Goal: Task Accomplishment & Management: Use online tool/utility

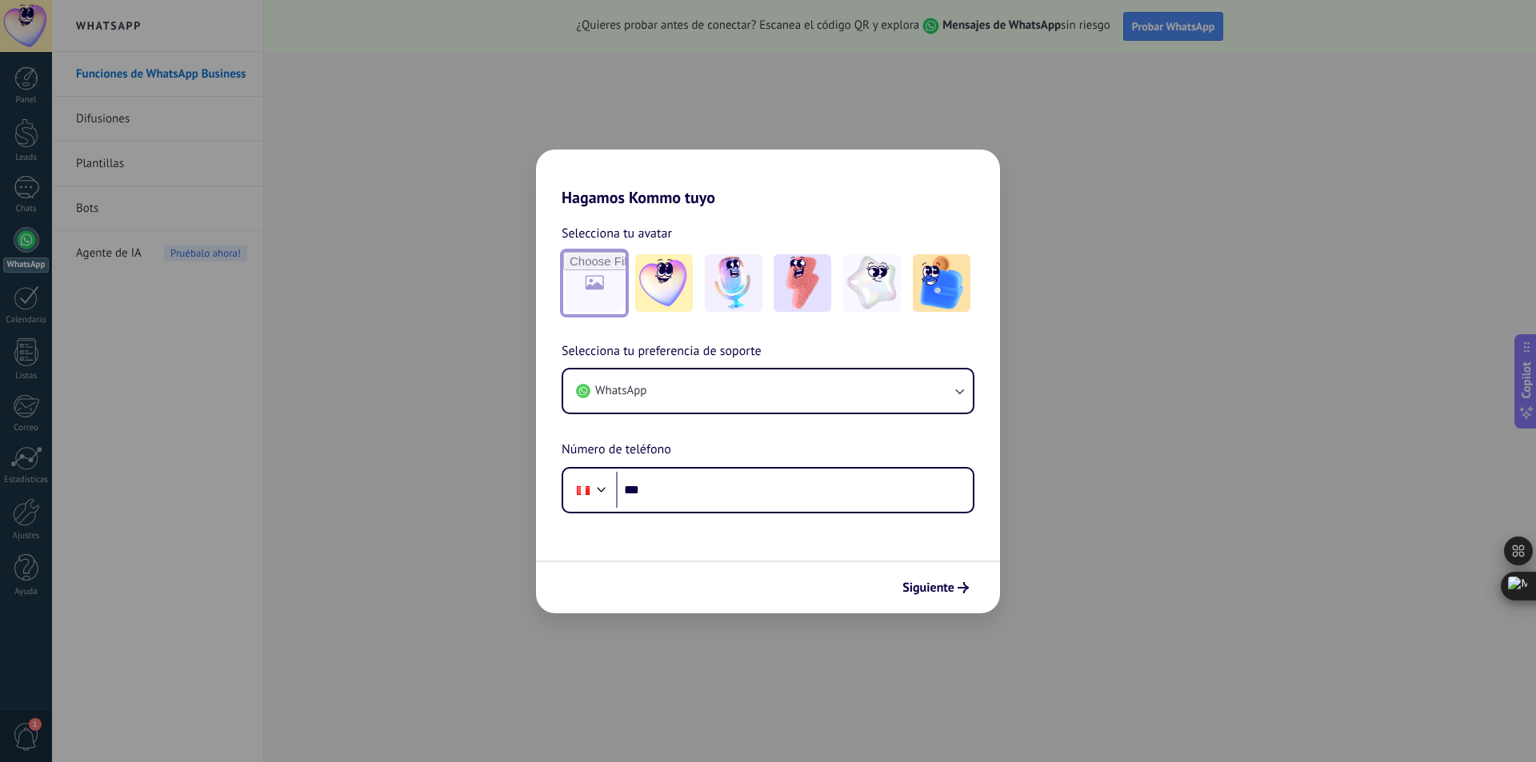
click at [597, 290] on input "file" at bounding box center [594, 283] width 62 height 62
click at [689, 383] on button "WhatsApp" at bounding box center [768, 391] width 410 height 43
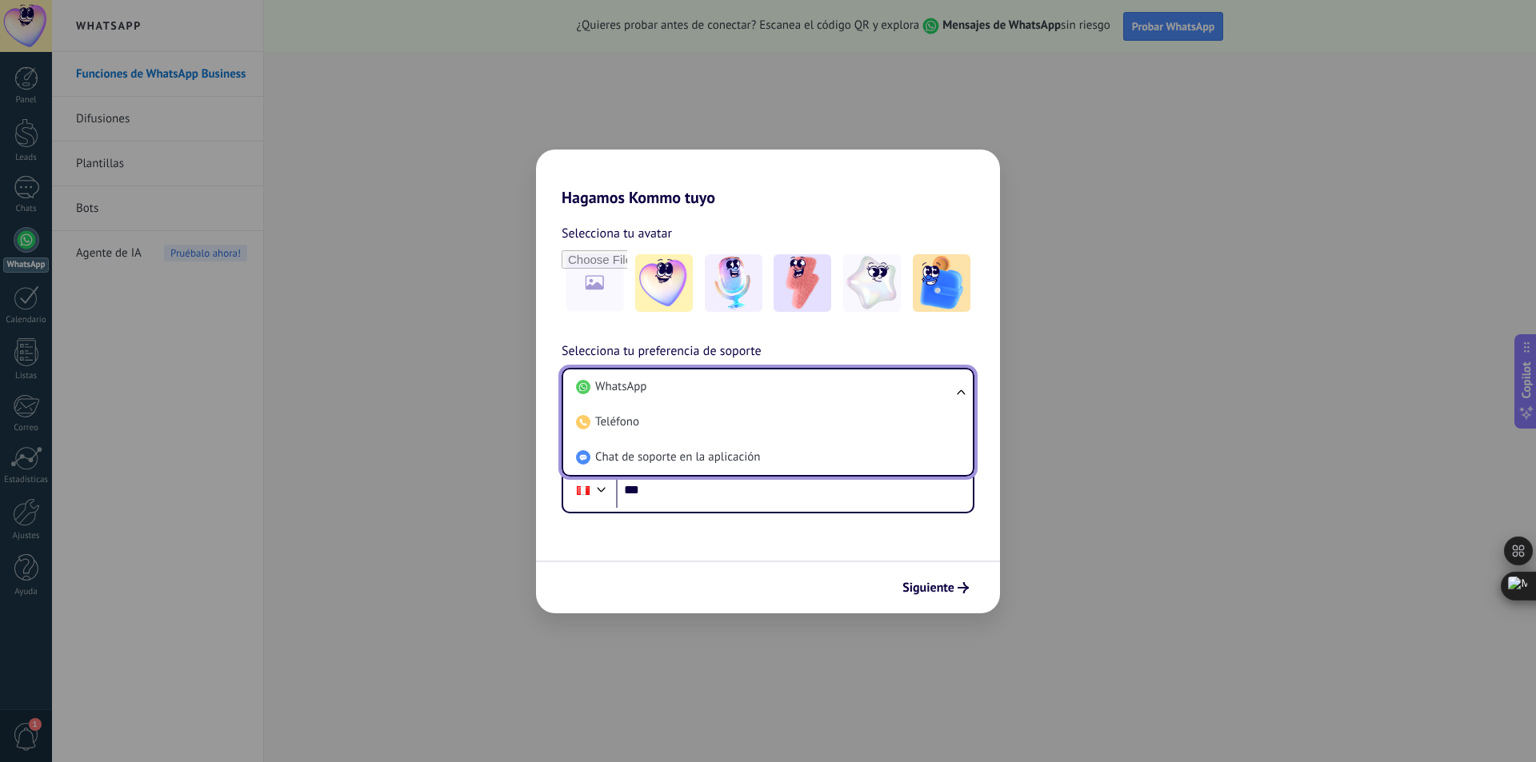
click at [689, 383] on li "WhatsApp" at bounding box center [764, 387] width 390 height 35
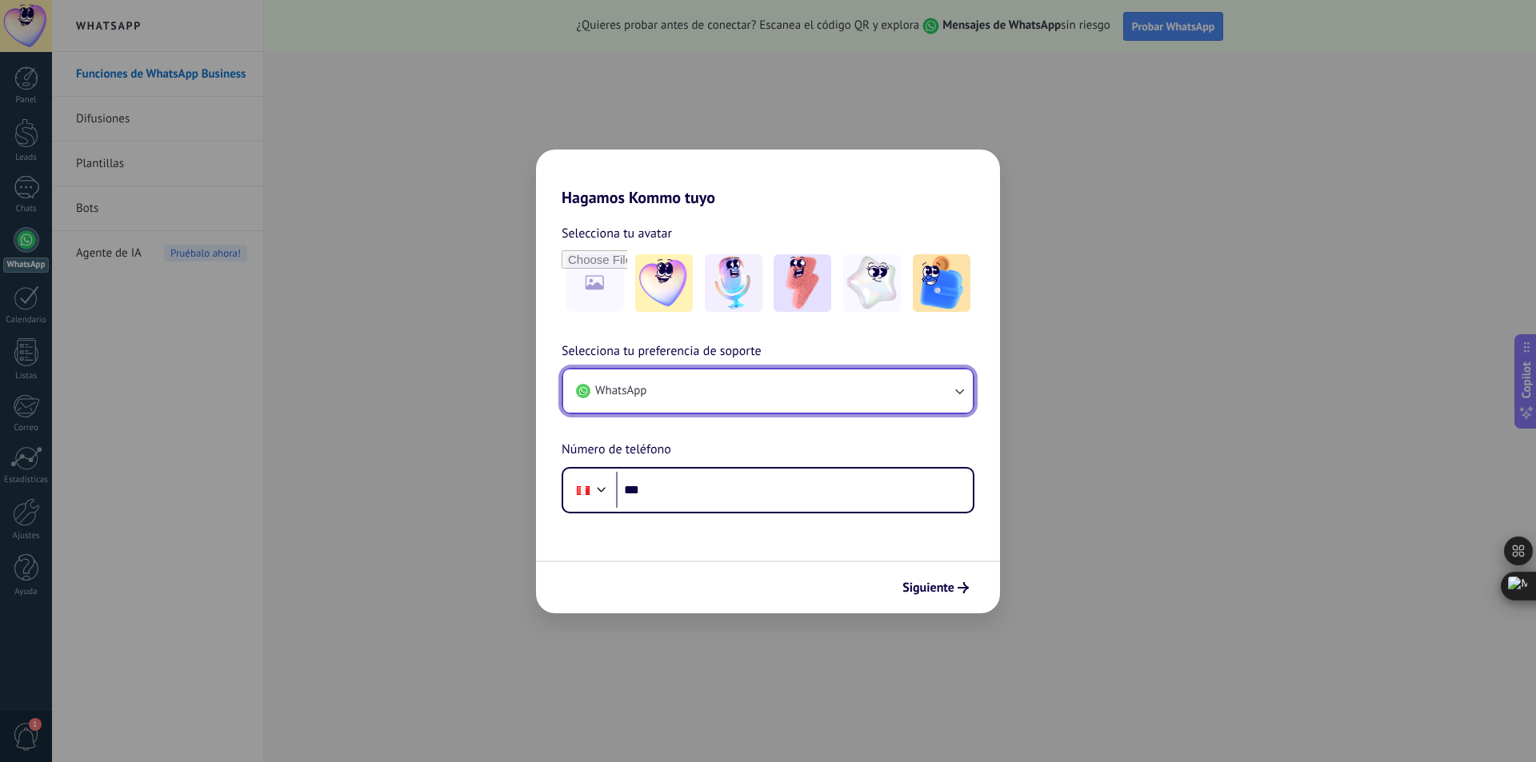
click at [689, 383] on button "WhatsApp" at bounding box center [768, 391] width 410 height 43
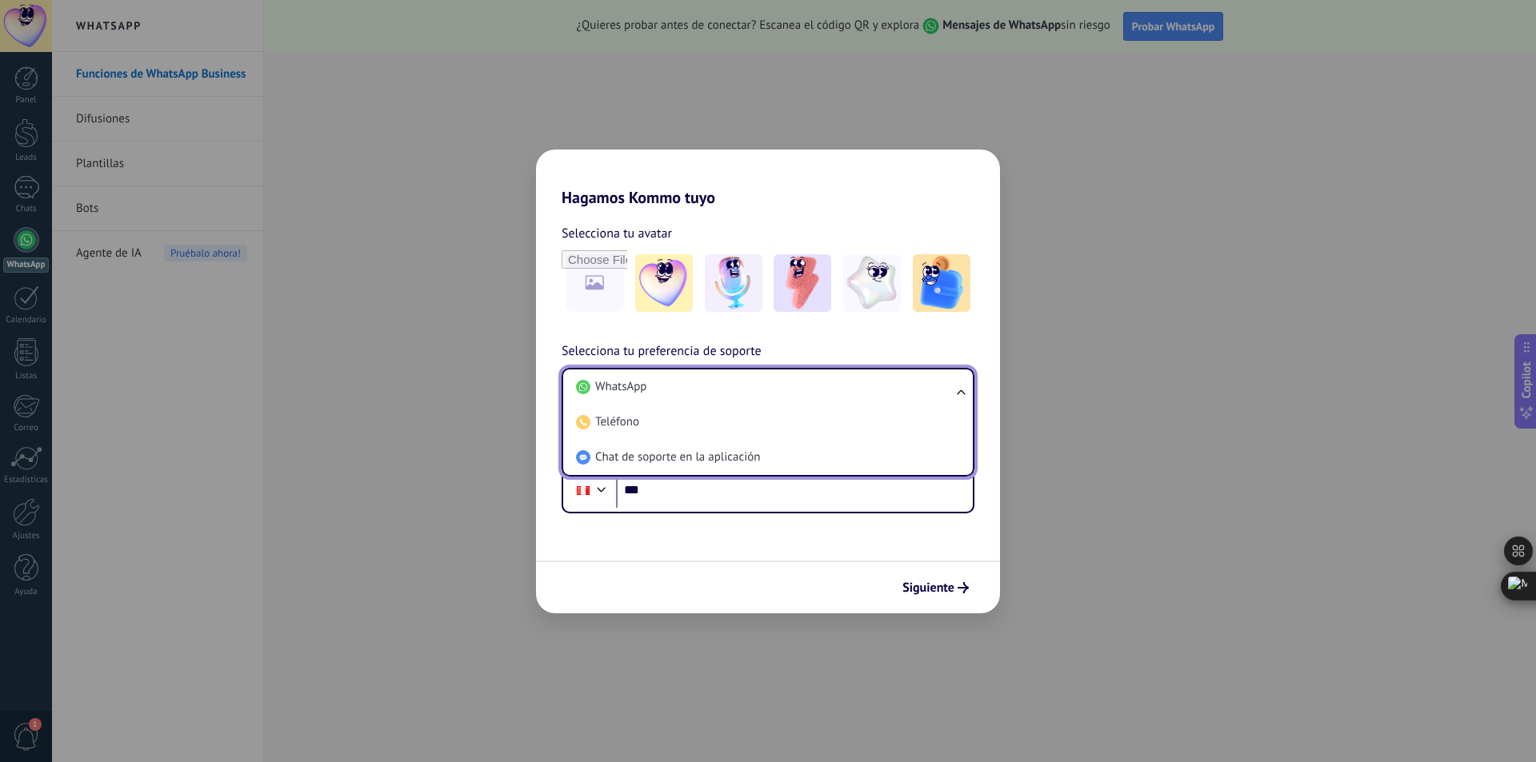
click at [689, 383] on li "WhatsApp" at bounding box center [764, 387] width 390 height 35
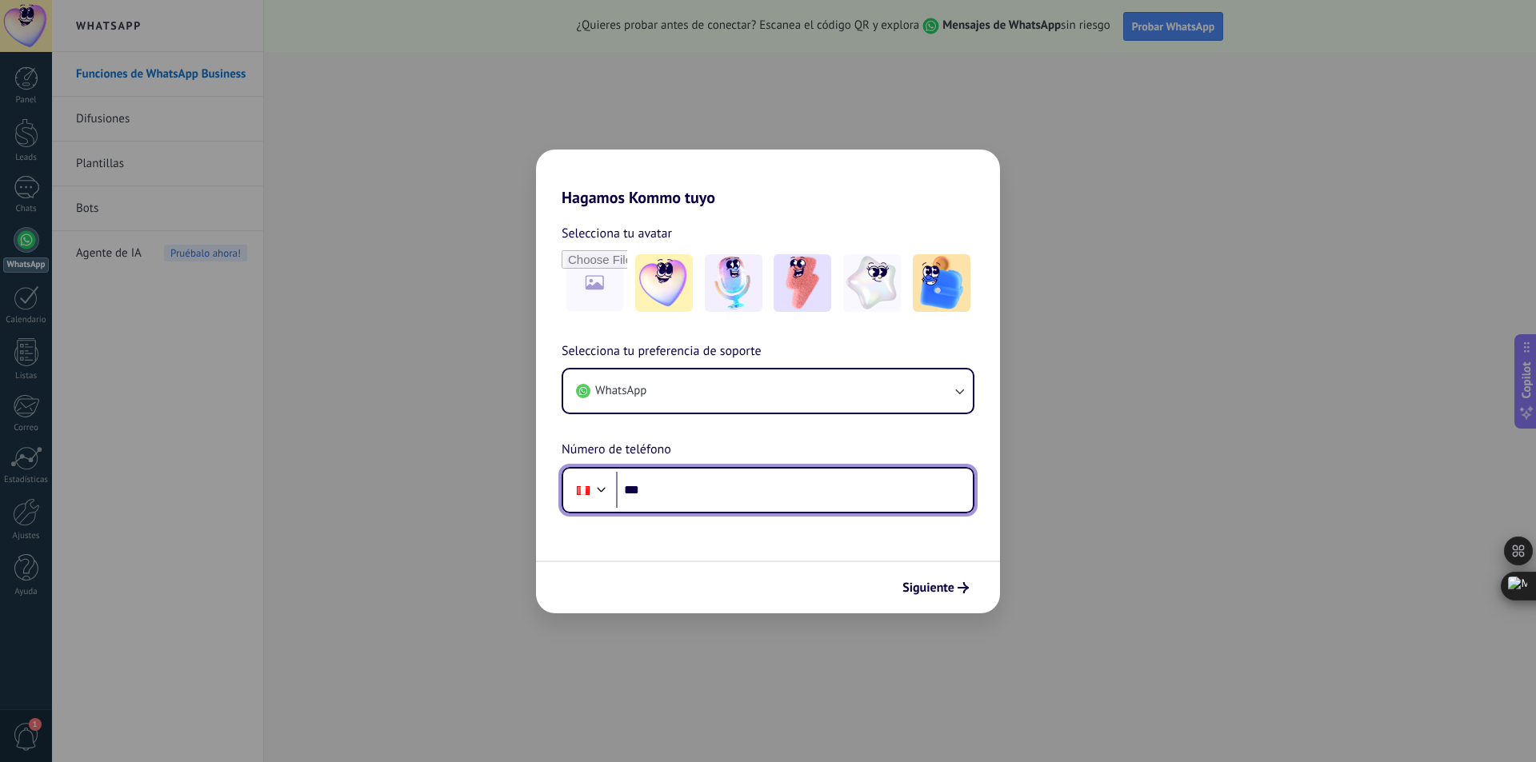
click at [688, 494] on input "***" at bounding box center [794, 490] width 357 height 37
type input "**********"
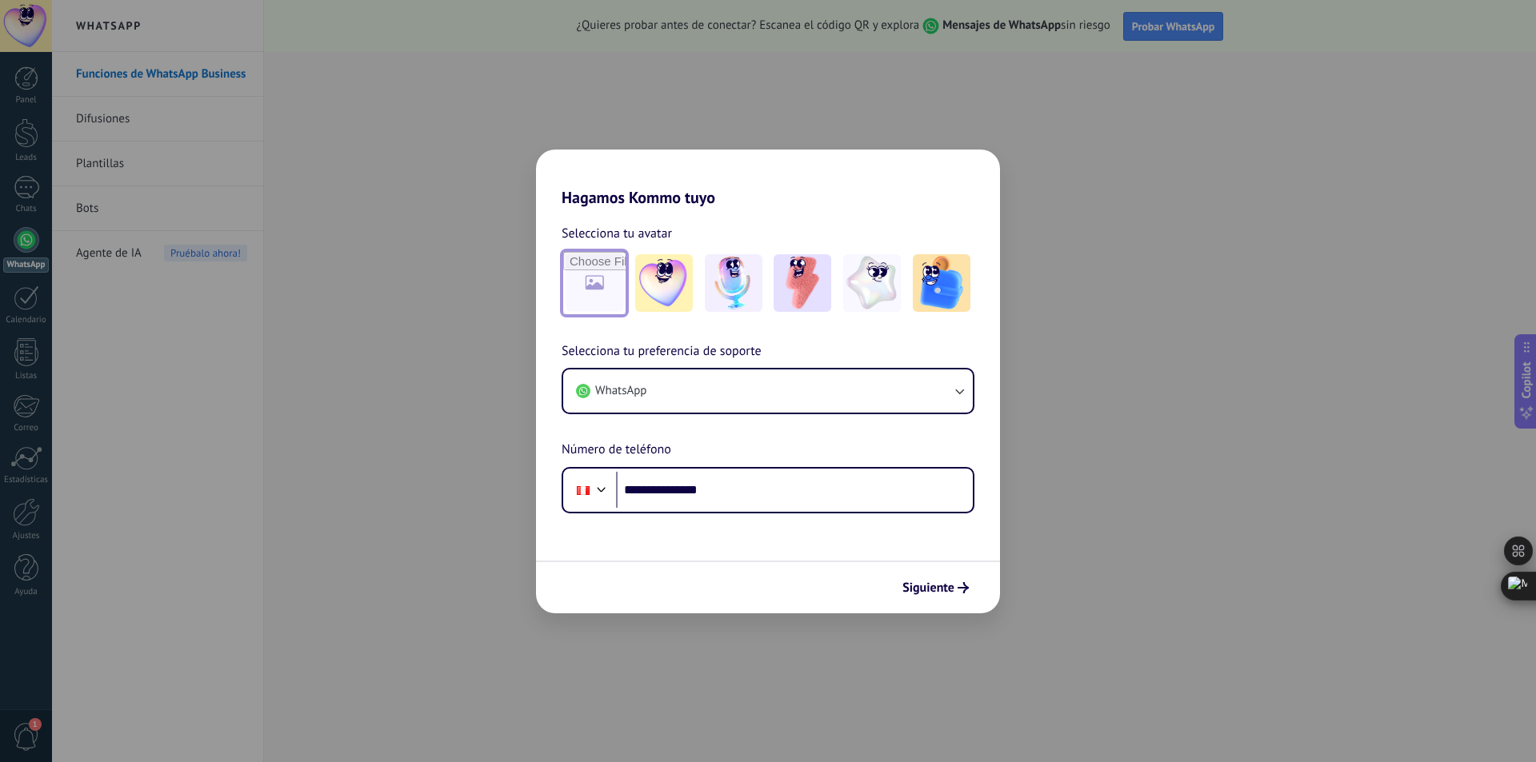
click at [606, 282] on input "file" at bounding box center [594, 283] width 62 height 62
type input "**********"
click at [945, 592] on span "Siguiente" at bounding box center [928, 587] width 52 height 11
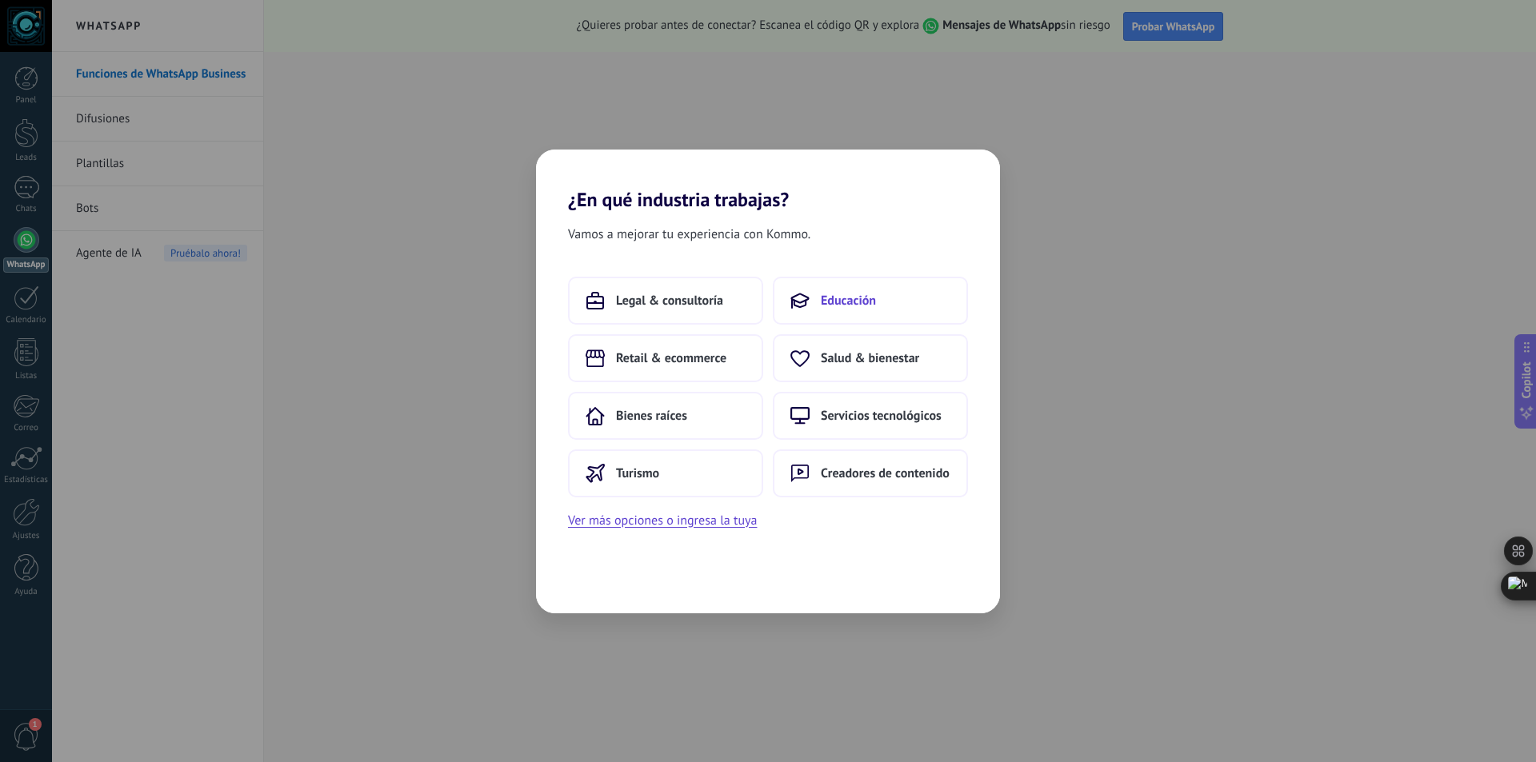
click at [848, 296] on span "Educación" at bounding box center [848, 301] width 55 height 16
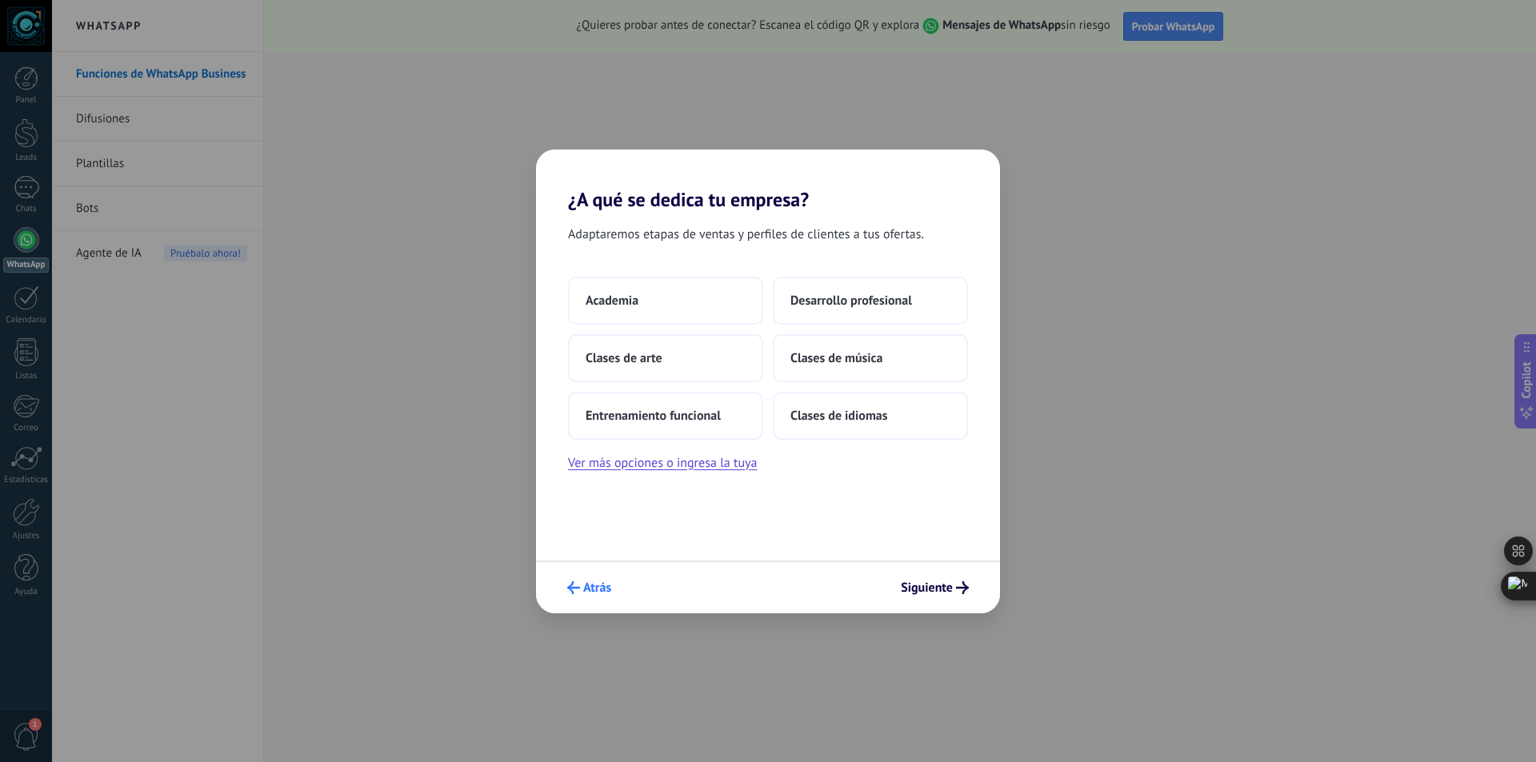
click at [581, 587] on span "Atrás" at bounding box center [589, 587] width 44 height 13
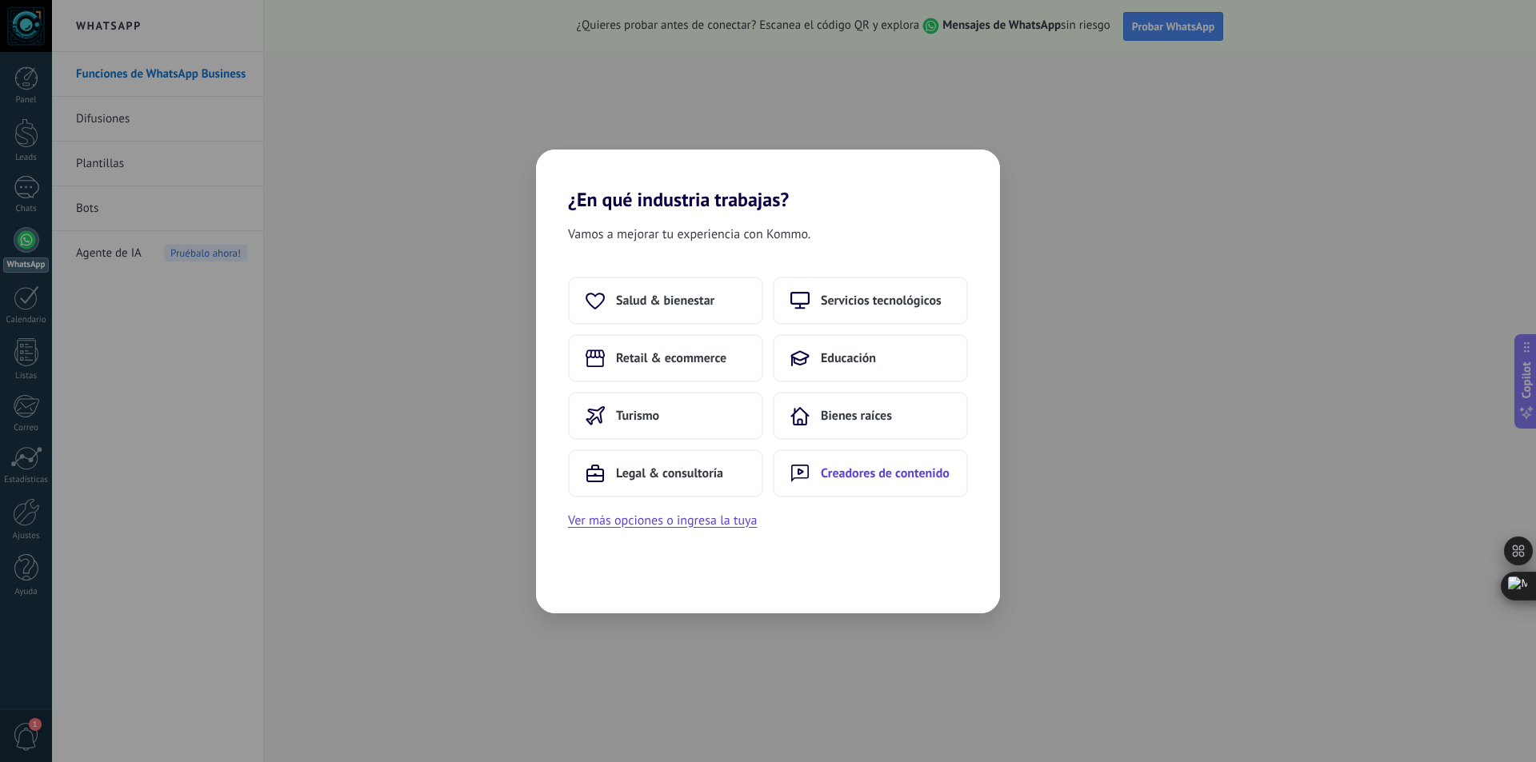
click at [893, 459] on button "Creadores de contenido" at bounding box center [870, 473] width 195 height 48
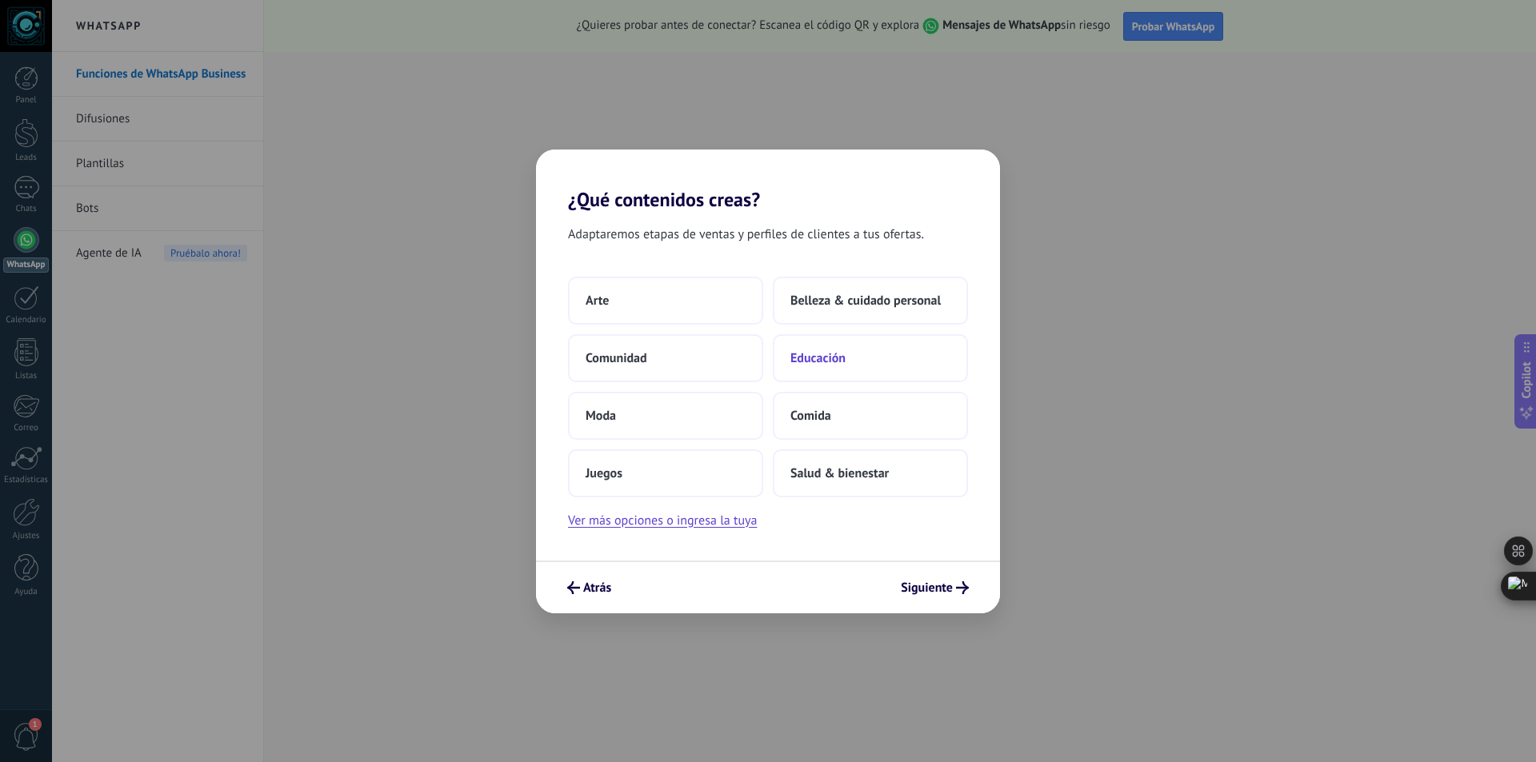
click at [827, 351] on span "Educación" at bounding box center [817, 358] width 55 height 16
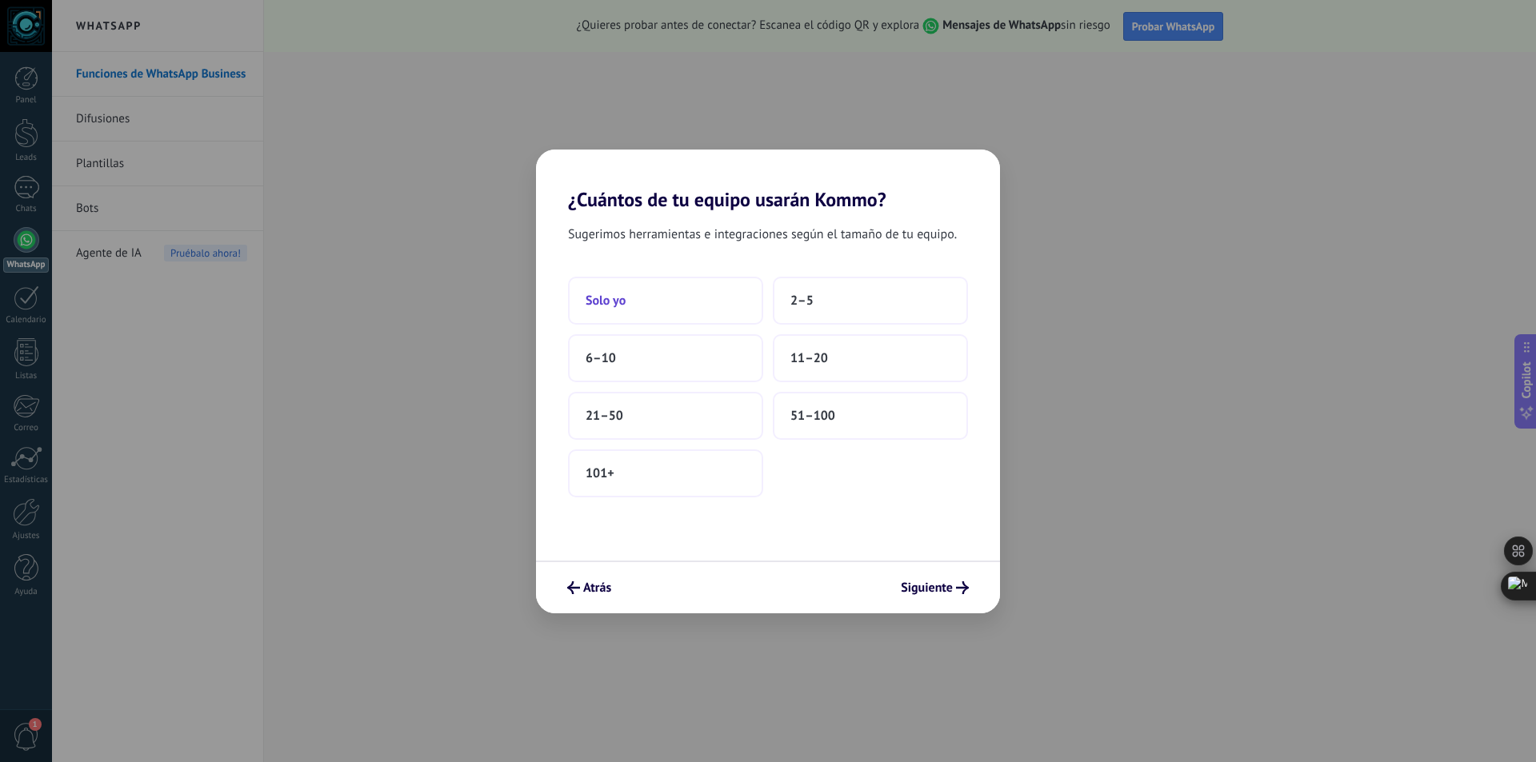
click at [637, 304] on button "Solo yo" at bounding box center [665, 301] width 195 height 48
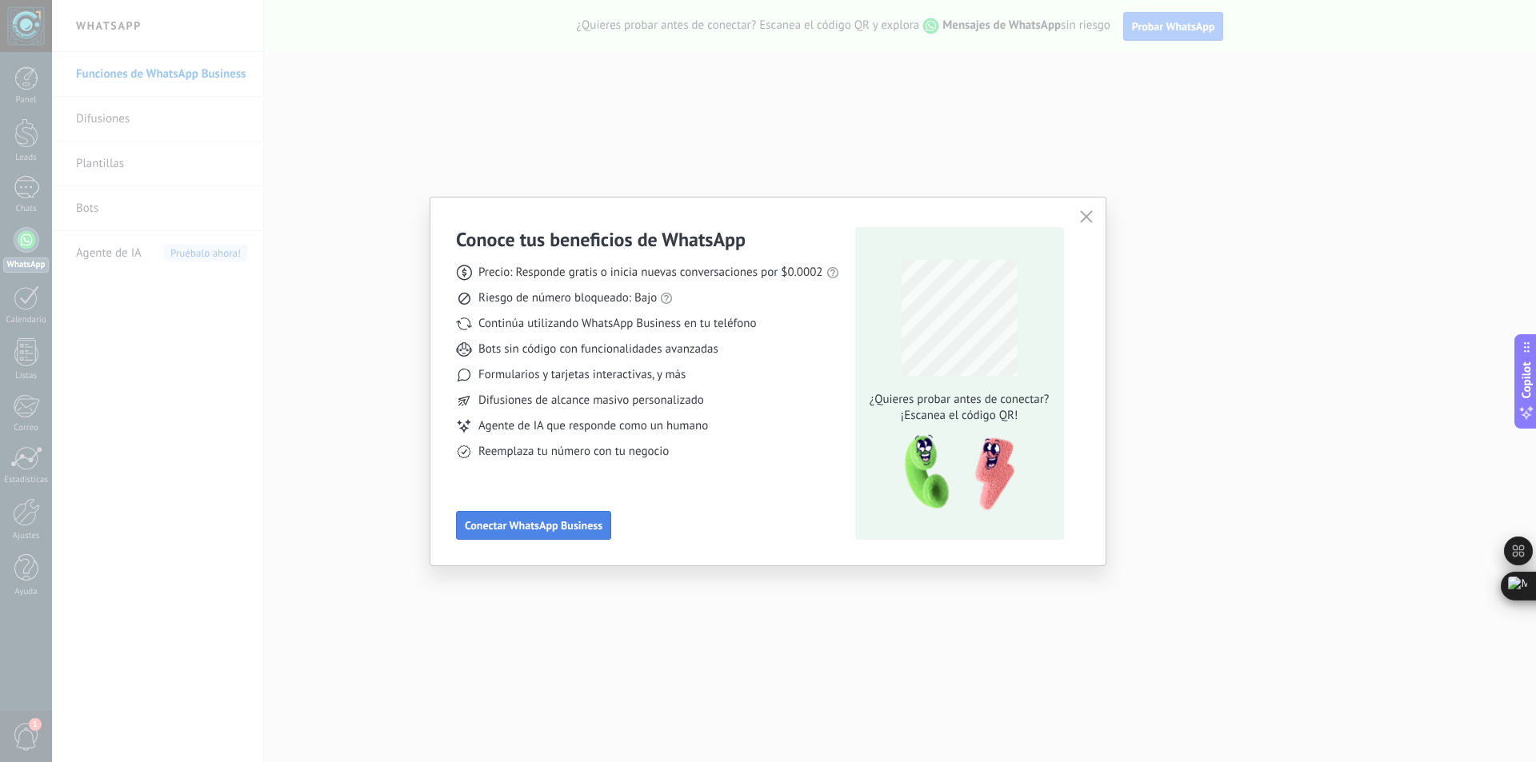
click at [560, 527] on span "Conectar WhatsApp Business" at bounding box center [534, 525] width 138 height 11
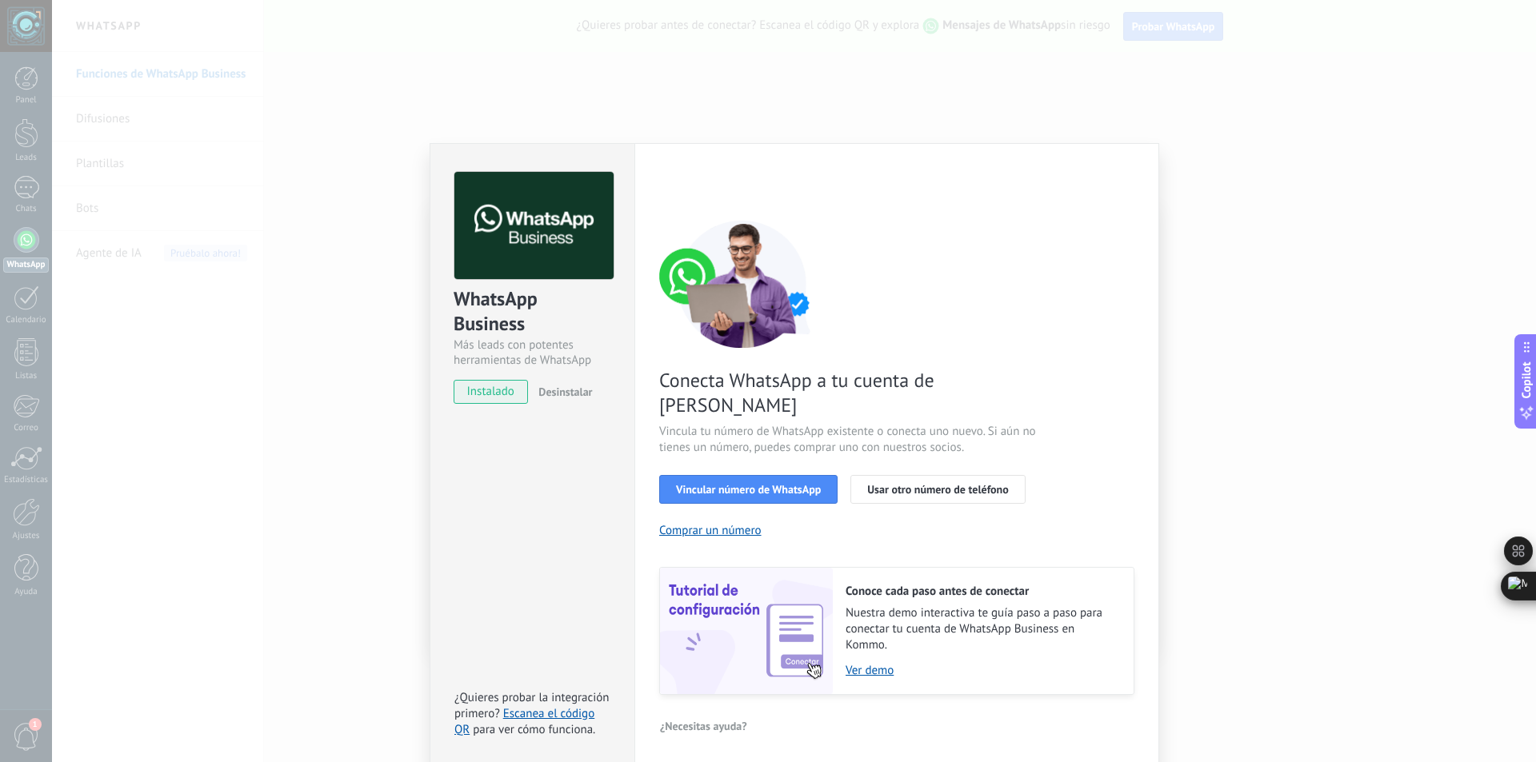
click at [483, 392] on span "instalado" at bounding box center [490, 392] width 73 height 24
click at [805, 484] on span "Vincular número de WhatsApp" at bounding box center [748, 489] width 145 height 11
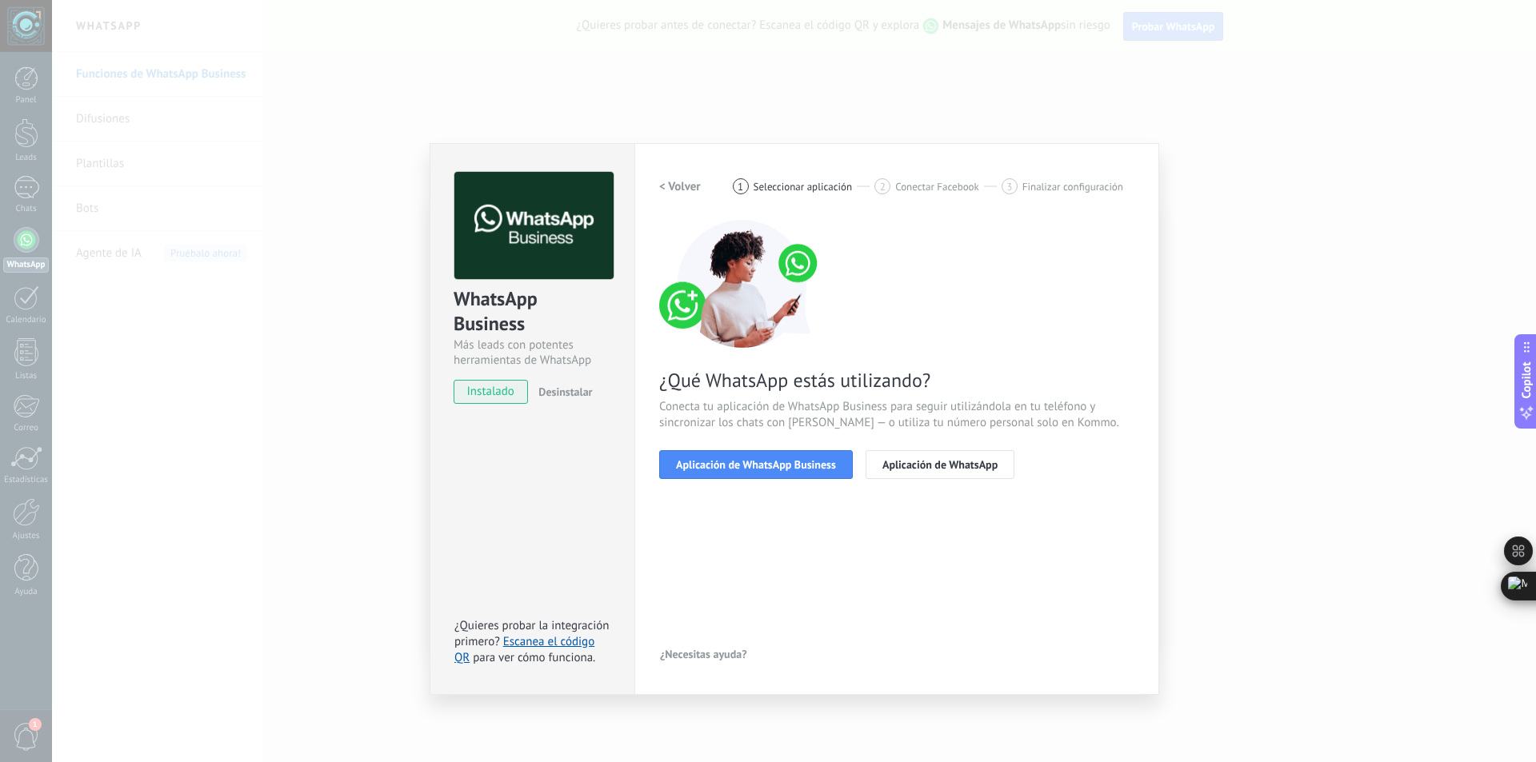
click at [805, 469] on span "Aplicación de WhatsApp Business" at bounding box center [756, 464] width 160 height 11
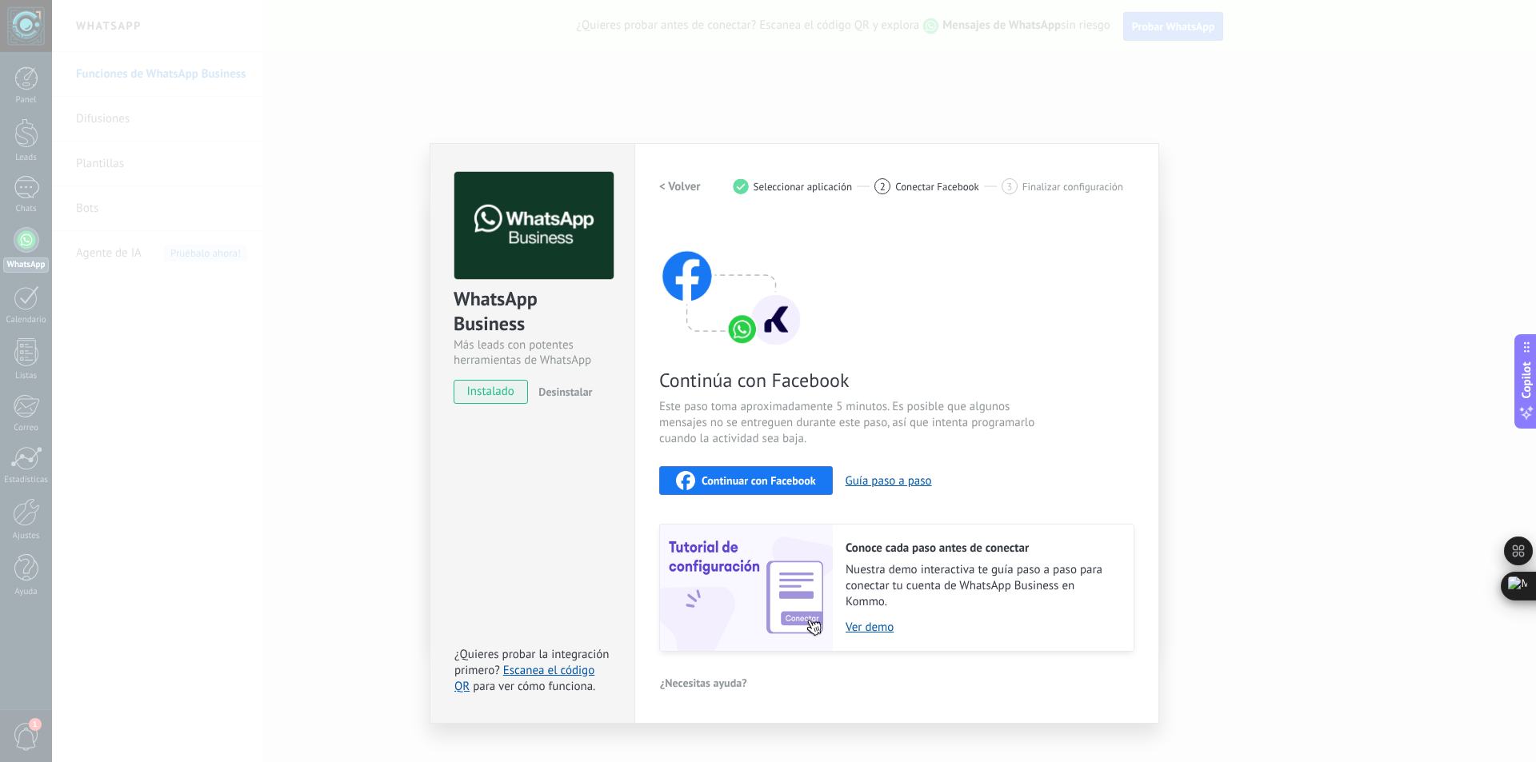
click at [781, 481] on span "Continuar con Facebook" at bounding box center [758, 480] width 114 height 11
